Goal: Navigation & Orientation: Find specific page/section

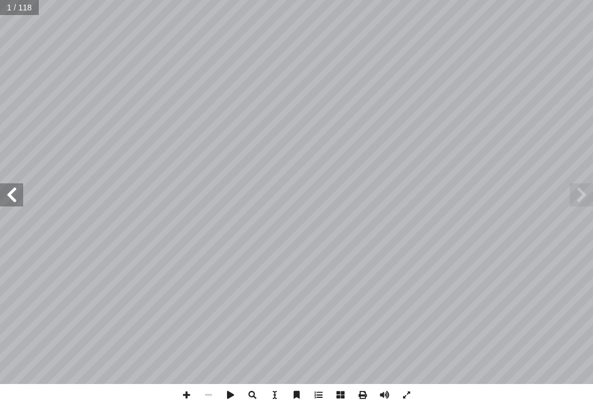
click at [20, 203] on span at bounding box center [11, 195] width 23 height 23
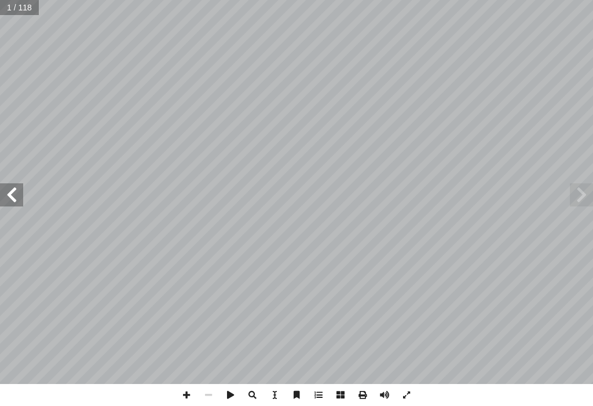
click at [20, 203] on span at bounding box center [11, 195] width 23 height 23
click at [20, 204] on span at bounding box center [11, 195] width 23 height 23
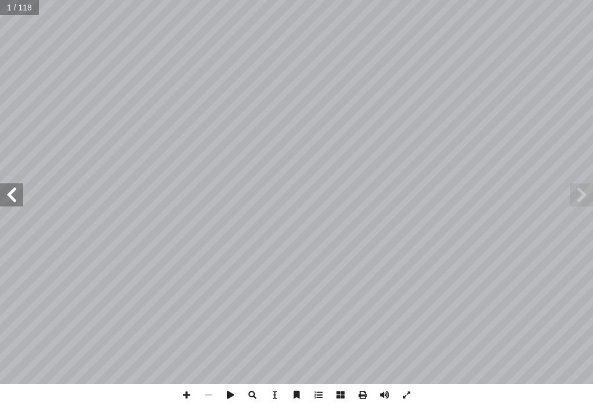
click at [20, 204] on span at bounding box center [11, 195] width 23 height 23
click at [21, 206] on span at bounding box center [11, 195] width 23 height 23
click at [22, 206] on span at bounding box center [11, 195] width 23 height 23
click at [23, 206] on span at bounding box center [11, 195] width 23 height 23
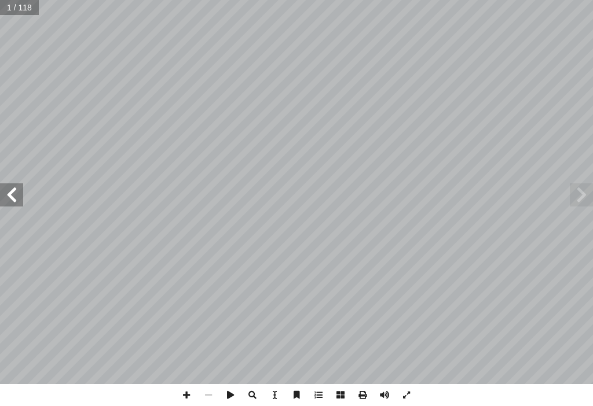
click at [23, 206] on span at bounding box center [11, 195] width 23 height 23
click at [14, 206] on span at bounding box center [11, 195] width 23 height 23
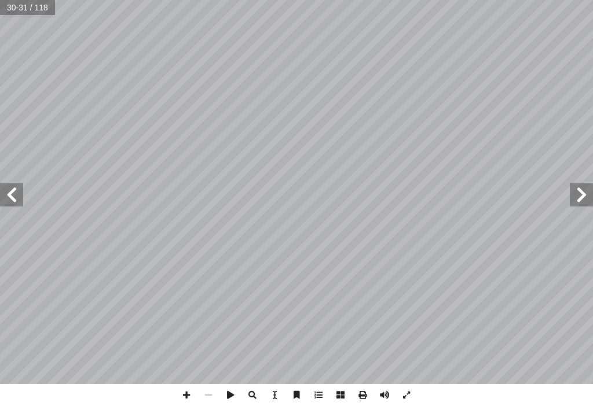
click at [14, 206] on span at bounding box center [11, 195] width 23 height 23
click at [187, 403] on span at bounding box center [186, 395] width 22 height 22
click at [382, 391] on span at bounding box center [384, 395] width 22 height 22
click at [382, 392] on span at bounding box center [384, 395] width 22 height 22
click at [383, 398] on span at bounding box center [384, 395] width 22 height 22
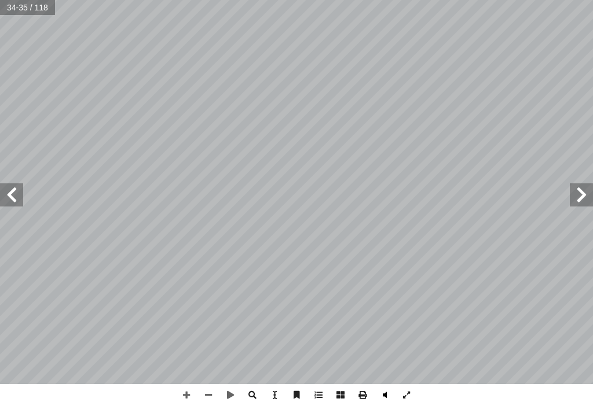
click at [383, 398] on span at bounding box center [384, 395] width 22 height 22
click at [439, 386] on div "30 : ط � نش ن رســول أ ا ـه، بــي هريــرة رضــي اللــه عنـ أ ا ـن عليــه الحديـ…" at bounding box center [296, 203] width 593 height 406
click at [205, 387] on span at bounding box center [208, 395] width 22 height 22
click at [584, 199] on span at bounding box center [581, 195] width 23 height 23
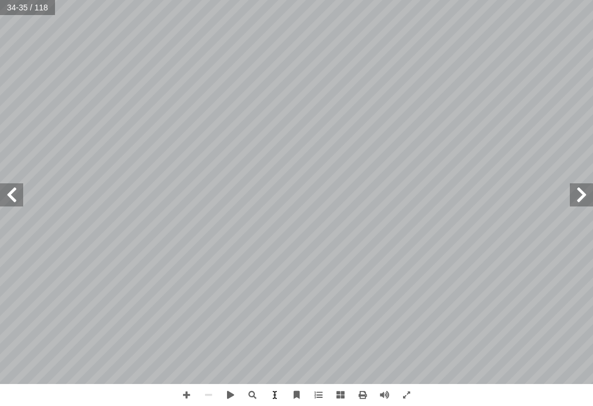
click at [584, 199] on span at bounding box center [581, 195] width 23 height 23
click at [584, 196] on span at bounding box center [581, 195] width 23 height 23
click at [584, 199] on span at bounding box center [581, 195] width 23 height 23
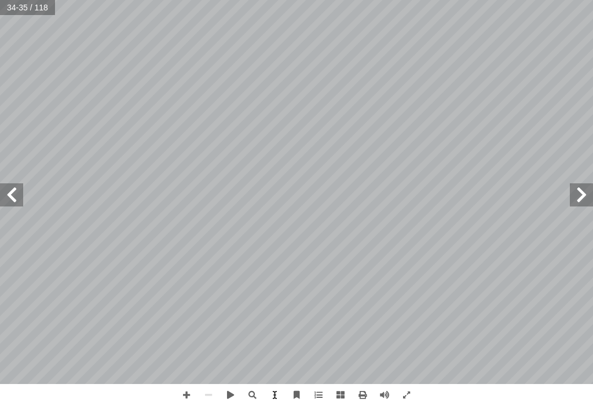
click at [584, 205] on span at bounding box center [581, 195] width 23 height 23
click at [584, 204] on span at bounding box center [581, 195] width 23 height 23
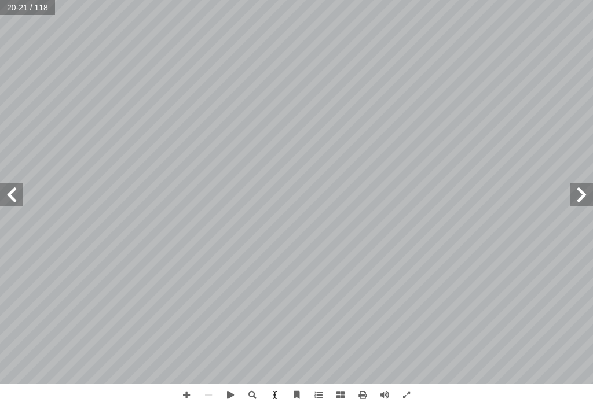
click at [582, 189] on span at bounding box center [581, 195] width 23 height 23
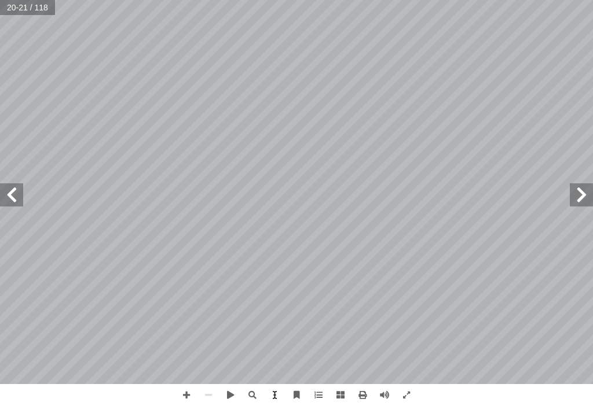
click at [582, 189] on span at bounding box center [581, 195] width 23 height 23
click at [583, 189] on span at bounding box center [581, 195] width 23 height 23
click at [223, 393] on span at bounding box center [230, 395] width 22 height 22
click at [17, 203] on span at bounding box center [11, 195] width 23 height 23
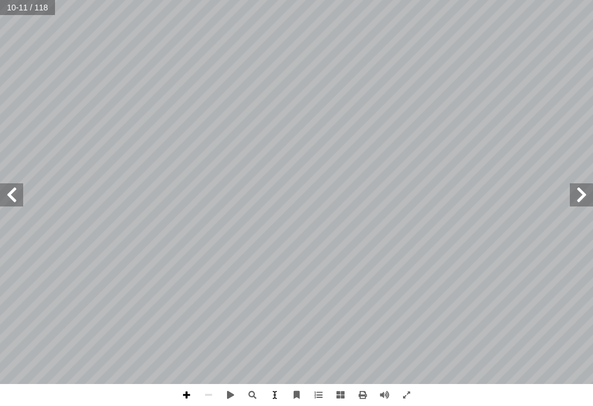
click at [179, 398] on span at bounding box center [186, 395] width 22 height 22
click at [206, 399] on span at bounding box center [208, 395] width 22 height 22
click at [188, 402] on span at bounding box center [186, 395] width 22 height 22
click at [195, 397] on span at bounding box center [186, 395] width 22 height 22
click at [8, 204] on span at bounding box center [11, 195] width 23 height 23
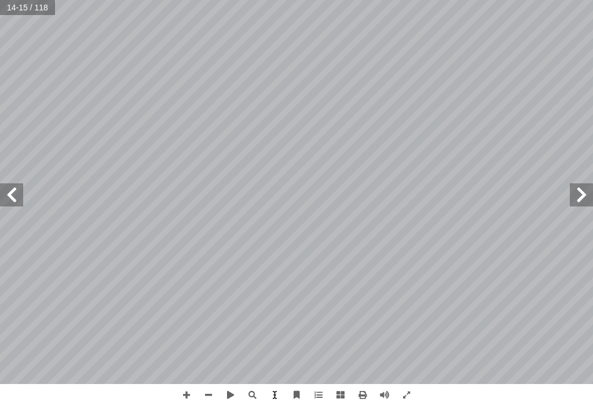
click at [589, 199] on span at bounding box center [581, 195] width 23 height 23
click at [588, 196] on span at bounding box center [581, 195] width 23 height 23
click at [12, 203] on span at bounding box center [11, 195] width 23 height 23
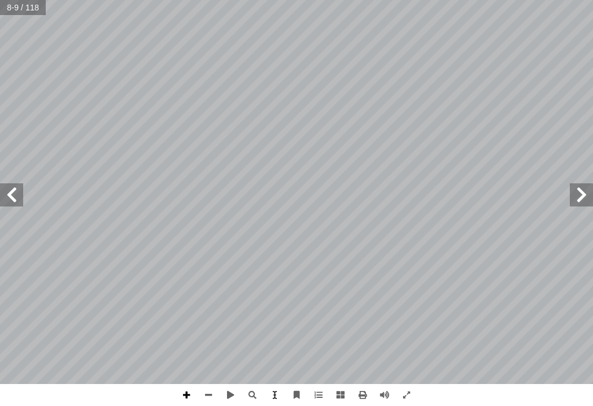
click at [188, 397] on span at bounding box center [186, 395] width 22 height 22
click at [210, 394] on span at bounding box center [208, 395] width 22 height 22
click at [192, 395] on span at bounding box center [186, 395] width 22 height 22
click at [8, 188] on span at bounding box center [11, 195] width 23 height 23
click at [18, 192] on span at bounding box center [11, 195] width 23 height 23
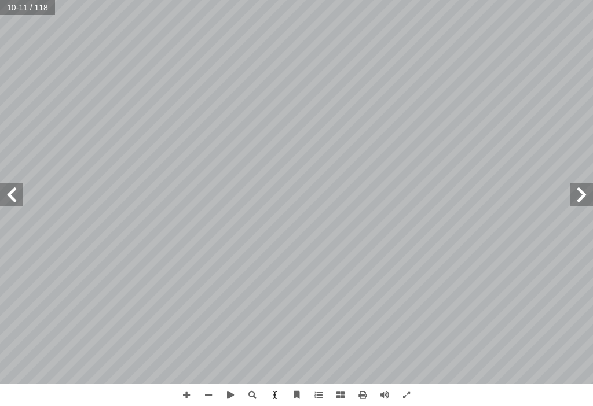
click at [18, 192] on span at bounding box center [11, 195] width 23 height 23
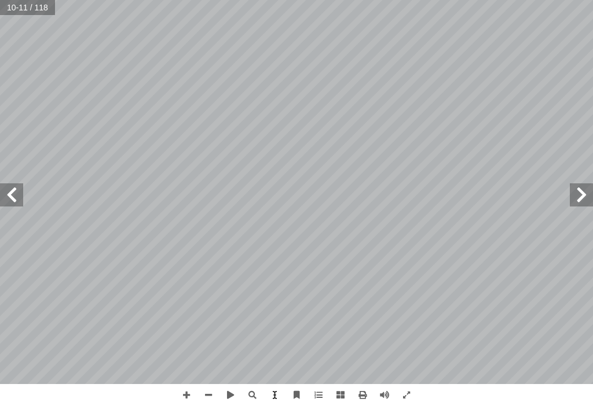
click at [18, 192] on span at bounding box center [11, 195] width 23 height 23
click at [18, 191] on span at bounding box center [11, 195] width 23 height 23
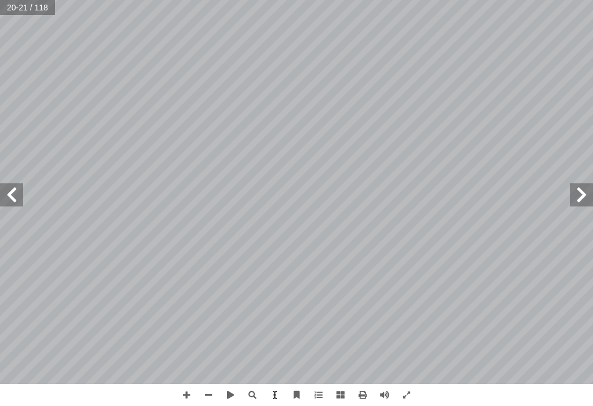
click at [18, 191] on span at bounding box center [11, 195] width 23 height 23
click at [19, 190] on span at bounding box center [11, 195] width 23 height 23
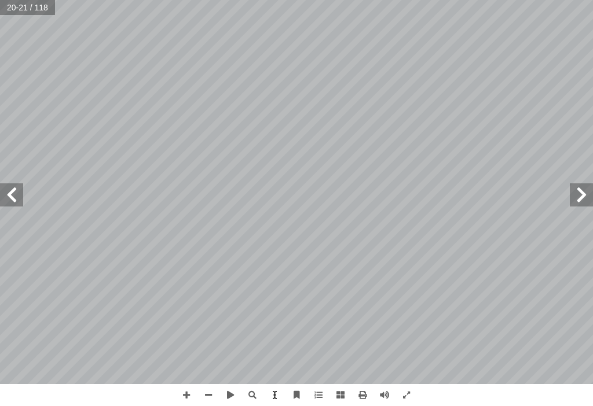
click at [19, 190] on span at bounding box center [11, 195] width 23 height 23
click at [193, 393] on span at bounding box center [186, 395] width 22 height 22
click at [209, 399] on span at bounding box center [208, 395] width 22 height 22
click at [190, 391] on span at bounding box center [186, 395] width 22 height 22
click at [212, 391] on span at bounding box center [208, 395] width 22 height 22
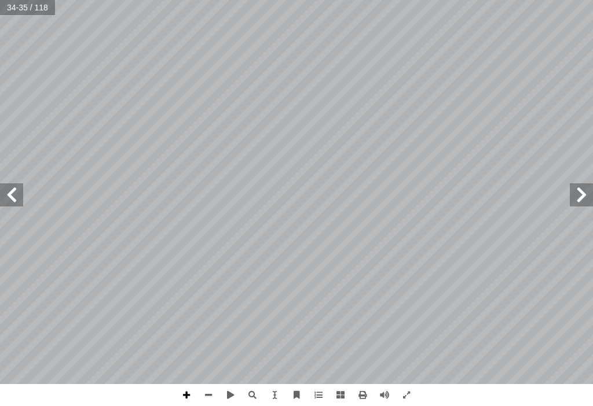
click at [185, 395] on span at bounding box center [186, 395] width 22 height 22
click at [208, 398] on span at bounding box center [208, 395] width 22 height 22
